Goal: Find specific page/section: Find specific page/section

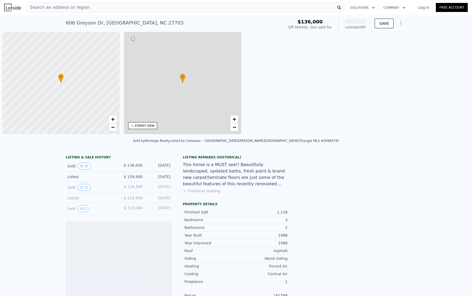
scroll to position [0, 2]
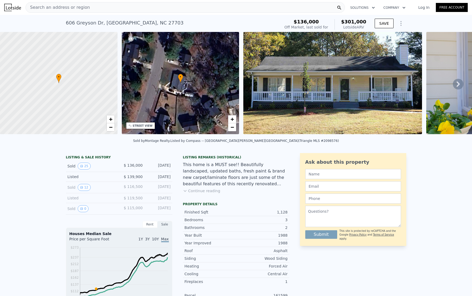
click at [205, 193] on button "Continue reading" at bounding box center [202, 190] width 38 height 5
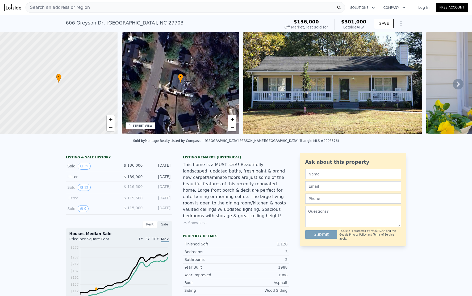
click at [453, 84] on icon at bounding box center [458, 84] width 11 height 11
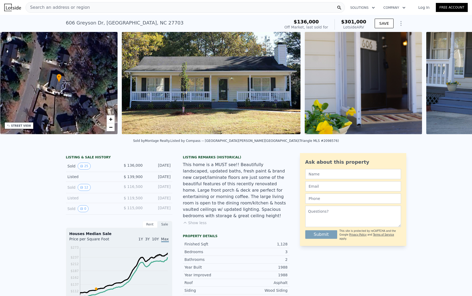
scroll to position [0, 124]
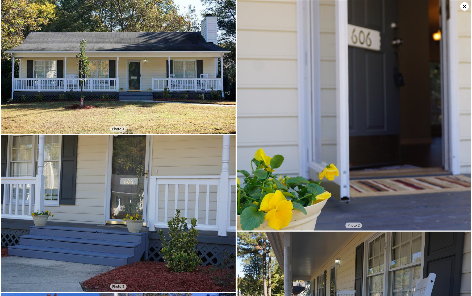
scroll to position [134, 0]
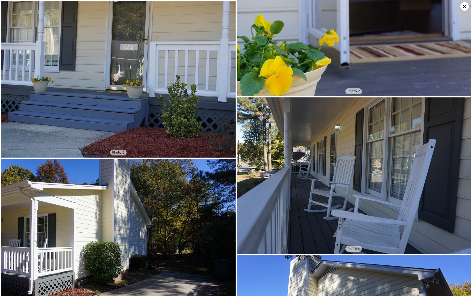
click at [464, 5] on icon at bounding box center [464, 6] width 9 height 9
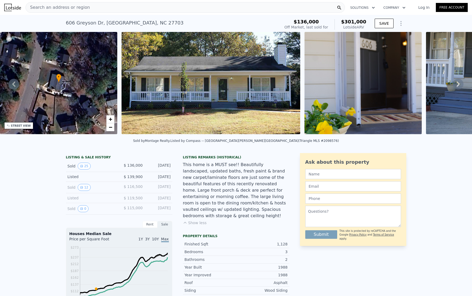
click at [74, 9] on span "Search an address or region" at bounding box center [58, 7] width 64 height 6
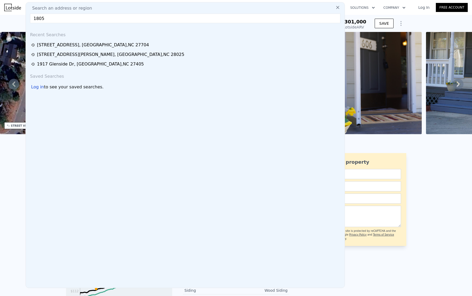
drag, startPoint x: 66, startPoint y: 18, endPoint x: 20, endPoint y: 15, distance: 46.7
click at [20, 15] on nav "Search an address or region Search an address or region 1805 Recent Searches [S…" at bounding box center [236, 7] width 472 height 15
paste input "[GEOGRAPHIC_DATA]"
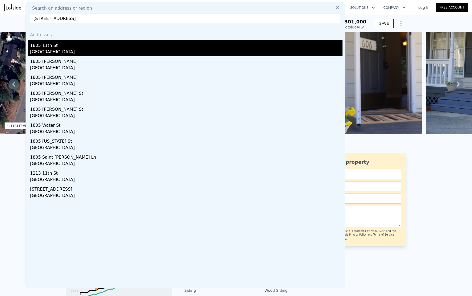
type input "[STREET_ADDRESS]"
click at [70, 52] on div "[GEOGRAPHIC_DATA]" at bounding box center [186, 52] width 313 height 7
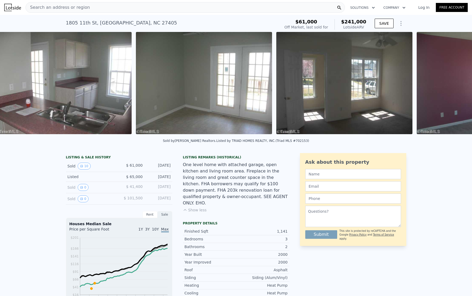
scroll to position [0, 665]
